Goal: Task Accomplishment & Management: Use online tool/utility

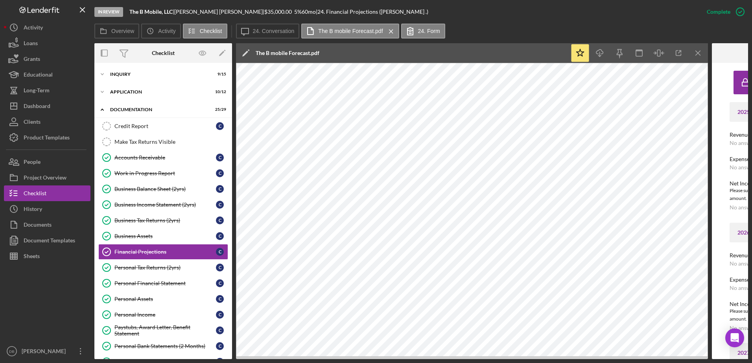
scroll to position [157, 0]
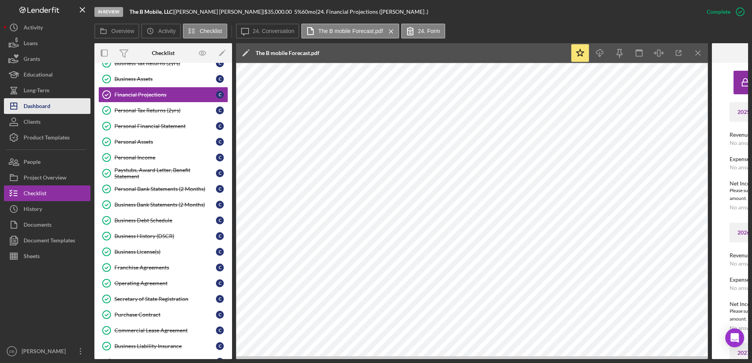
click at [55, 102] on button "Icon/Dashboard Dashboard" at bounding box center [47, 106] width 87 height 16
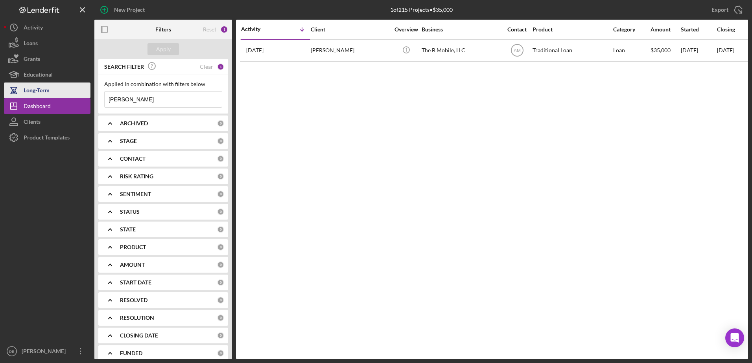
drag, startPoint x: 139, startPoint y: 93, endPoint x: 86, endPoint y: 97, distance: 53.3
click at [86, 97] on div "New Project 1 of 215 Projects • $35,000 [PERSON_NAME] Export Icon/Export Filter…" at bounding box center [376, 179] width 744 height 359
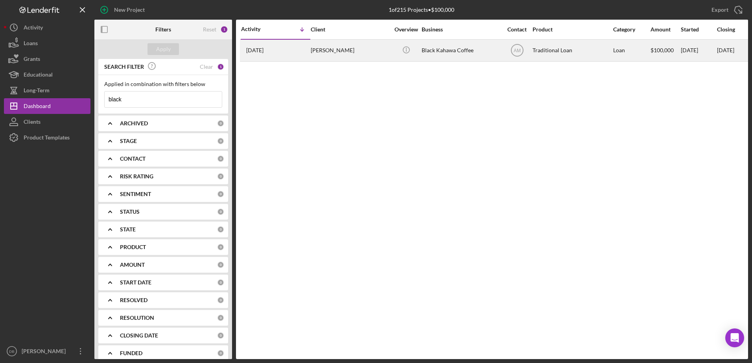
type input "black"
click at [370, 55] on div "[PERSON_NAME]" at bounding box center [350, 50] width 79 height 21
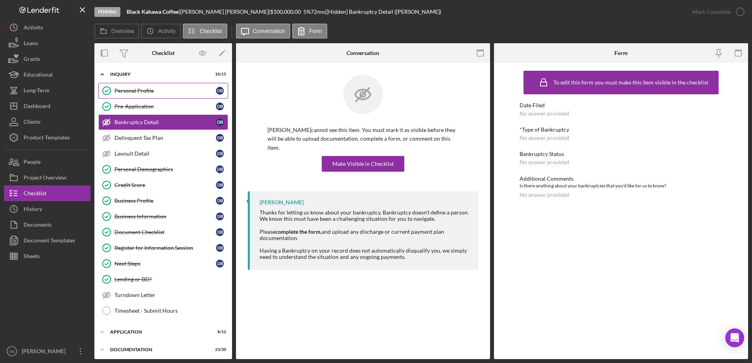
click at [146, 93] on div "Personal Profile" at bounding box center [164, 91] width 101 height 6
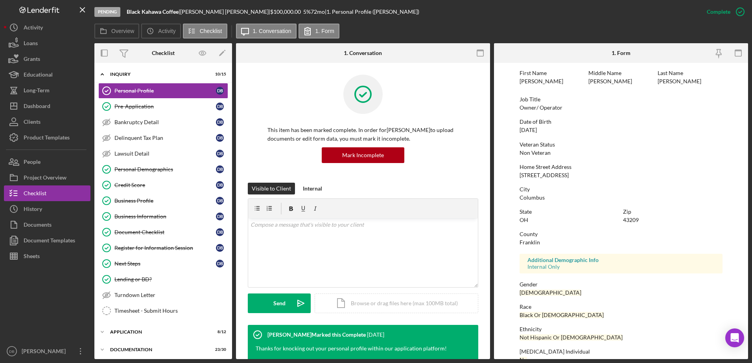
scroll to position [70, 0]
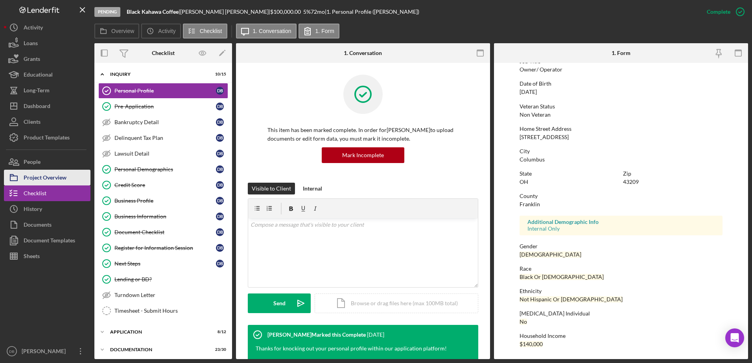
click at [39, 180] on div "Project Overview" at bounding box center [45, 179] width 43 height 18
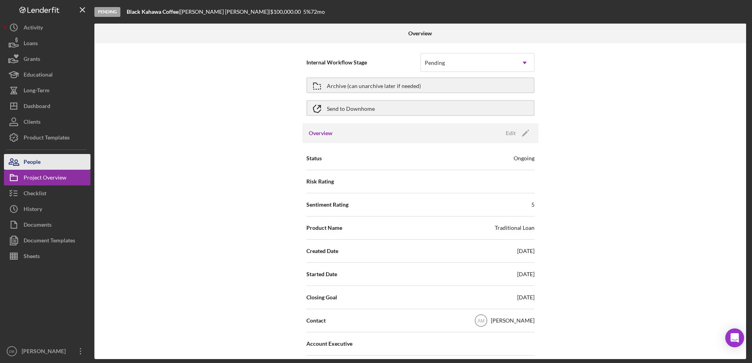
click at [44, 167] on button "People" at bounding box center [47, 162] width 87 height 16
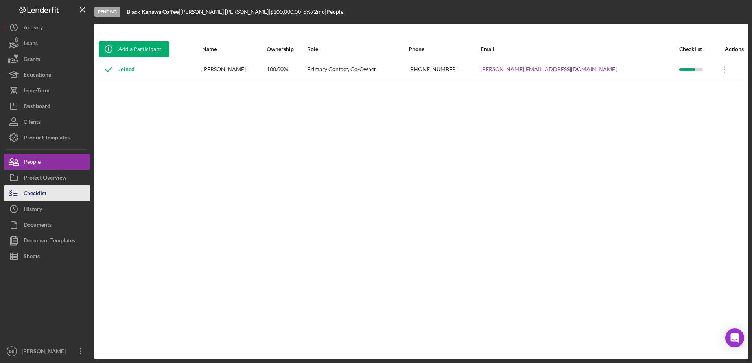
click at [48, 196] on button "Checklist" at bounding box center [47, 194] width 87 height 16
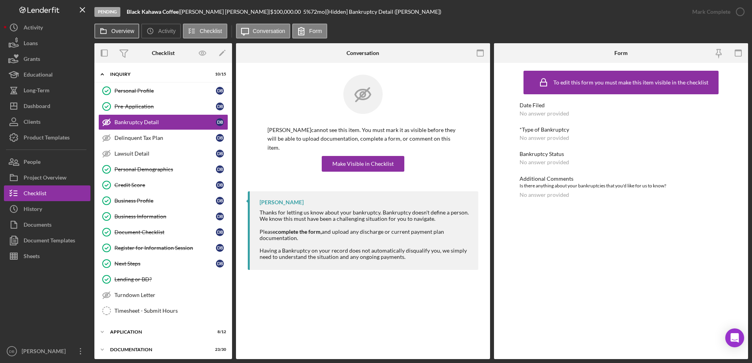
click at [131, 30] on label "Overview" at bounding box center [122, 31] width 23 height 6
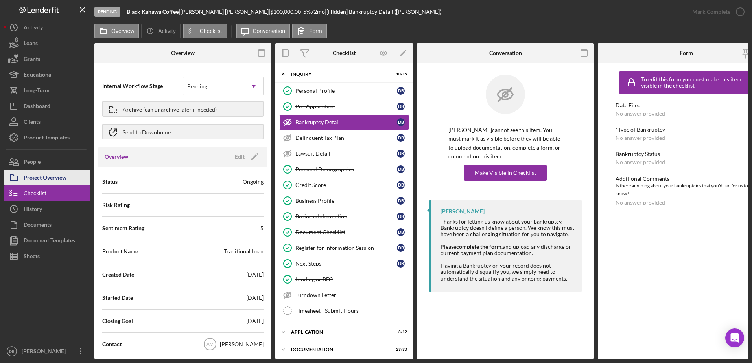
click at [46, 178] on div "Project Overview" at bounding box center [45, 179] width 43 height 18
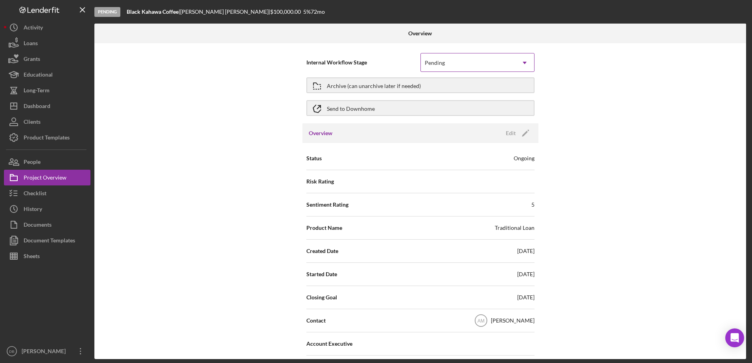
click at [524, 66] on icon "Icon/Dropdown Arrow" at bounding box center [524, 62] width 19 height 19
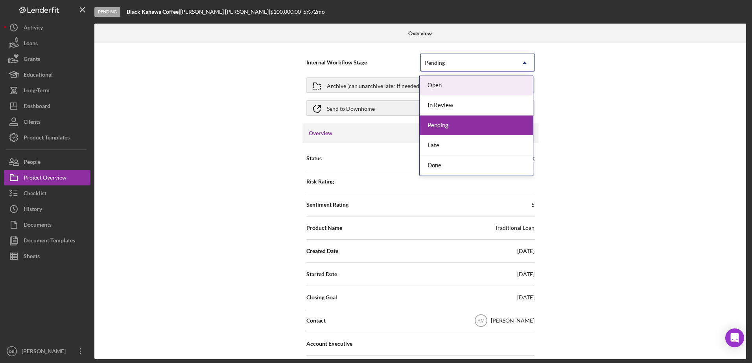
click at [386, 64] on span "Internal Workflow Stage" at bounding box center [363, 63] width 114 height 8
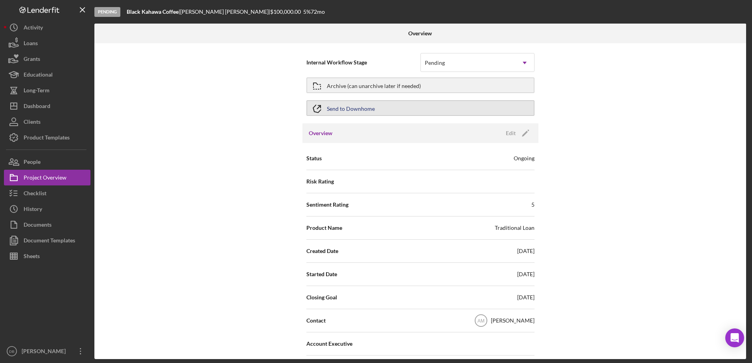
click at [373, 105] on div "Send to Downhome" at bounding box center [351, 108] width 48 height 14
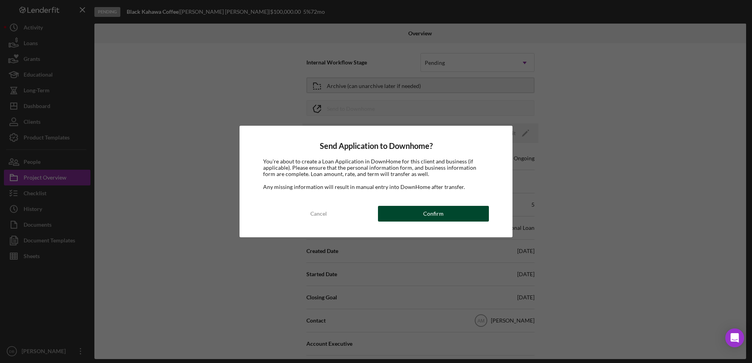
click at [442, 206] on div "Cancel Confirm" at bounding box center [376, 214] width 226 height 16
click at [473, 210] on button "Confirm" at bounding box center [433, 214] width 111 height 16
